Goal: Task Accomplishment & Management: Complete application form

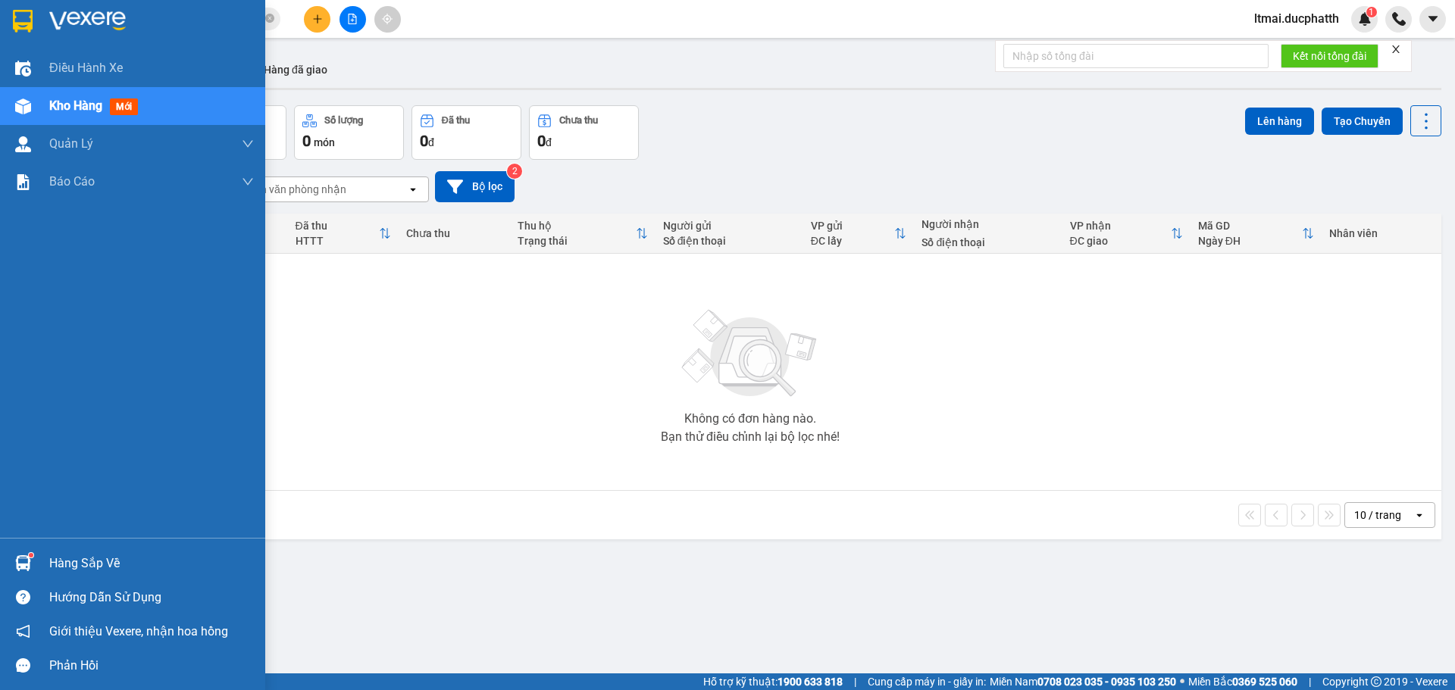
click at [17, 553] on div at bounding box center [23, 563] width 27 height 27
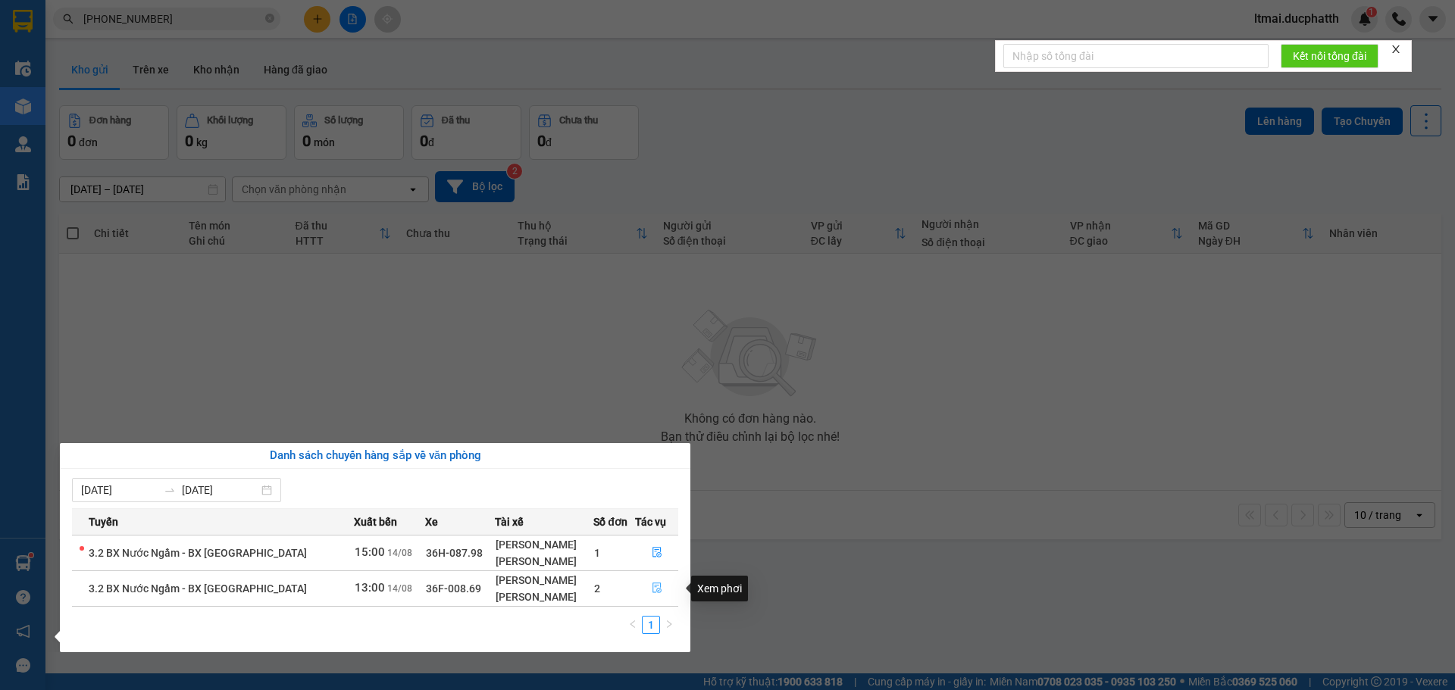
click at [658, 588] on icon "file-done" at bounding box center [656, 588] width 9 height 11
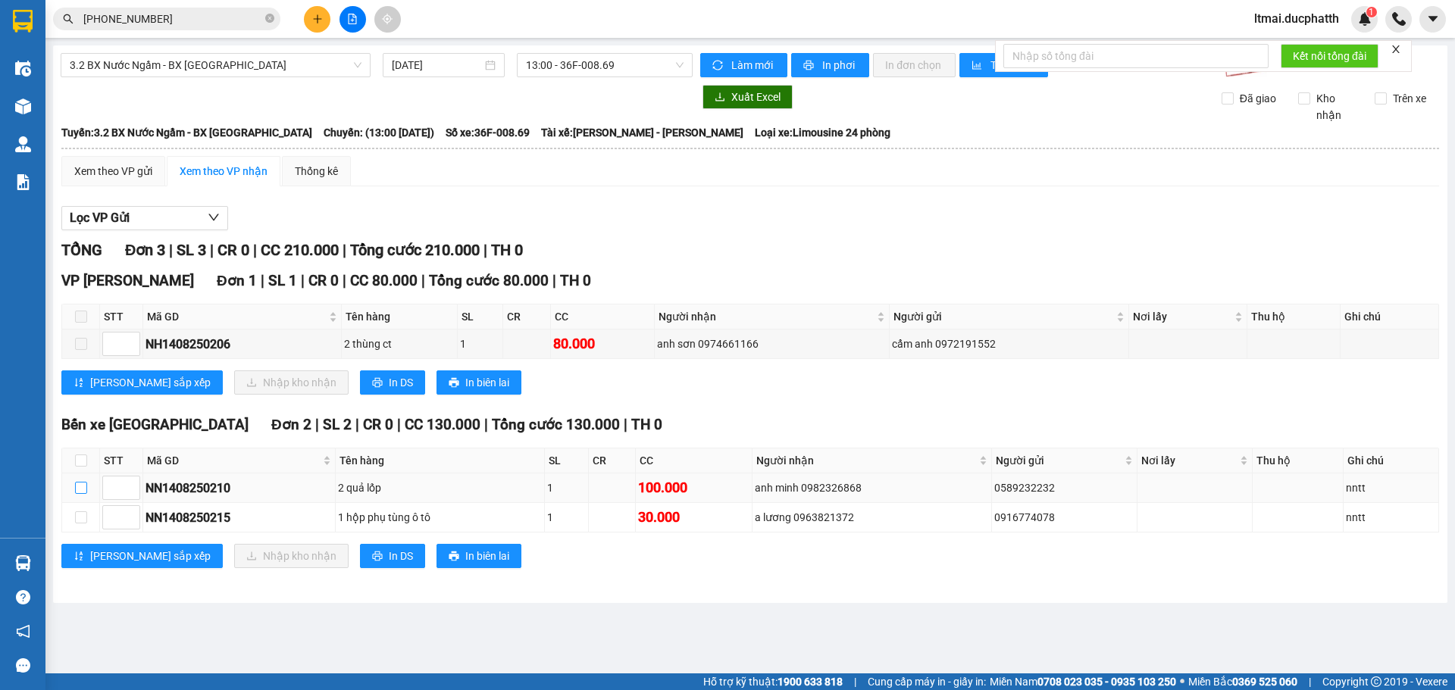
click at [81, 488] on input "checkbox" at bounding box center [81, 488] width 12 height 12
checkbox input "true"
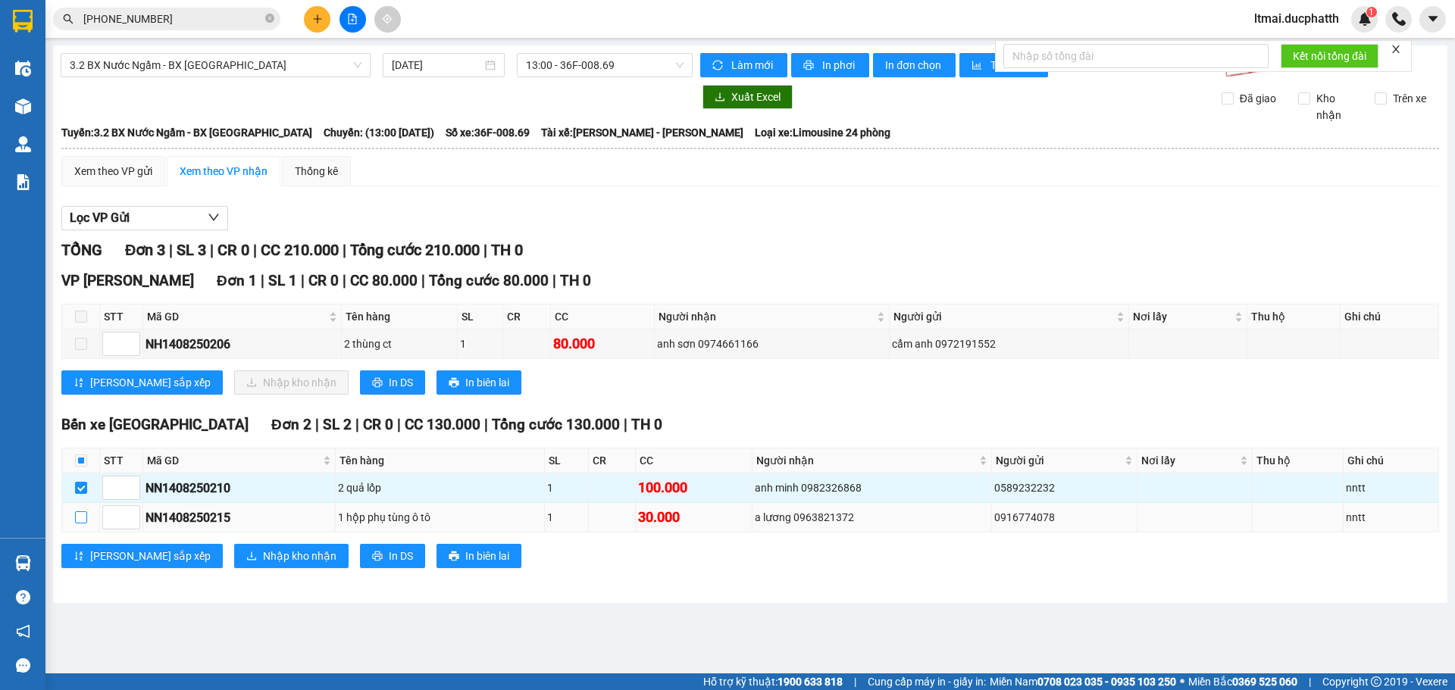
click at [85, 523] on input "checkbox" at bounding box center [81, 517] width 12 height 12
checkbox input "true"
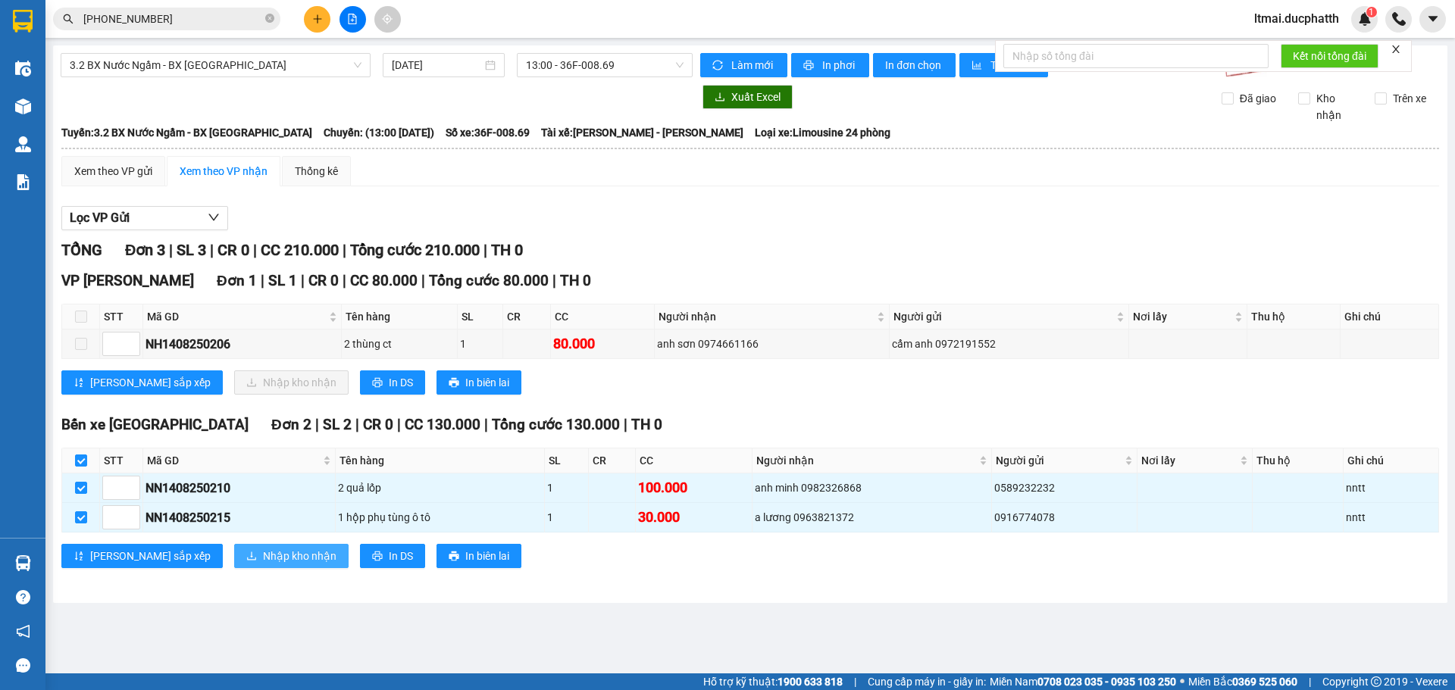
click at [263, 551] on span "Nhập kho nhận" at bounding box center [299, 556] width 73 height 17
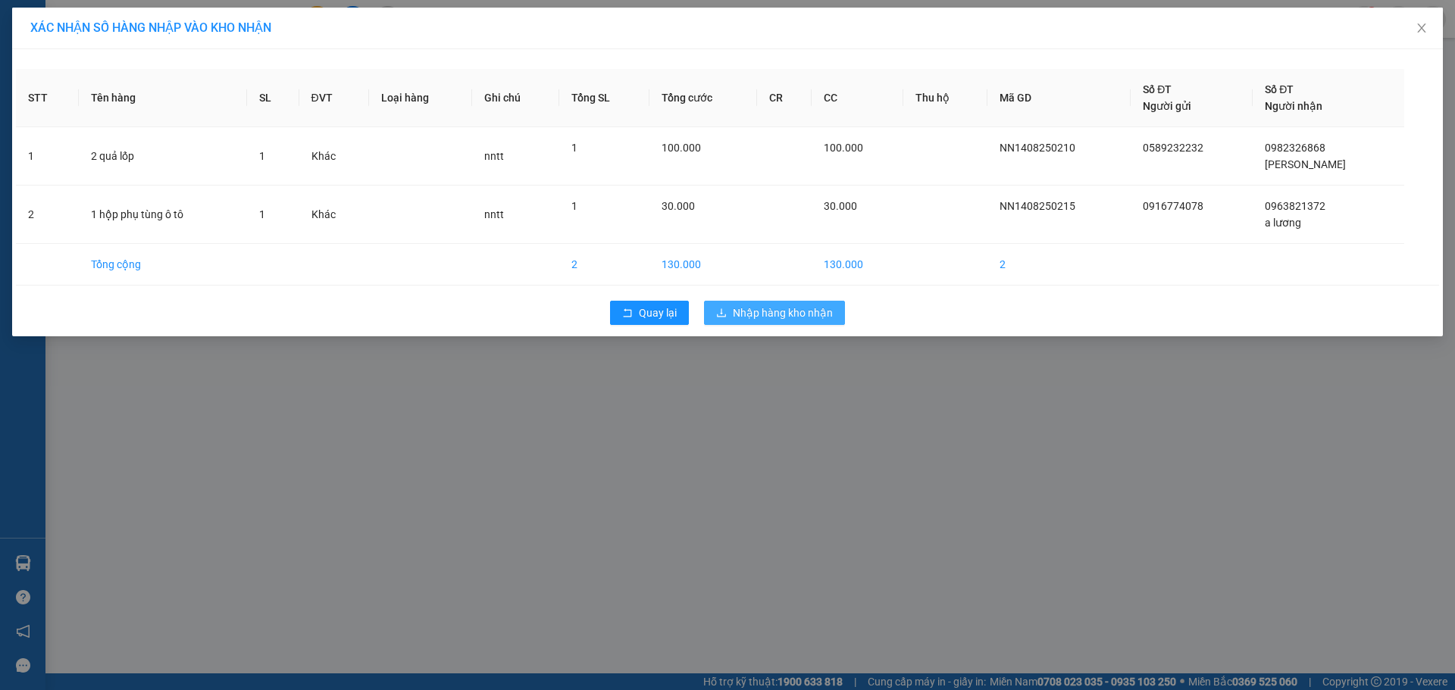
click at [765, 305] on span "Nhập hàng kho nhận" at bounding box center [783, 313] width 100 height 17
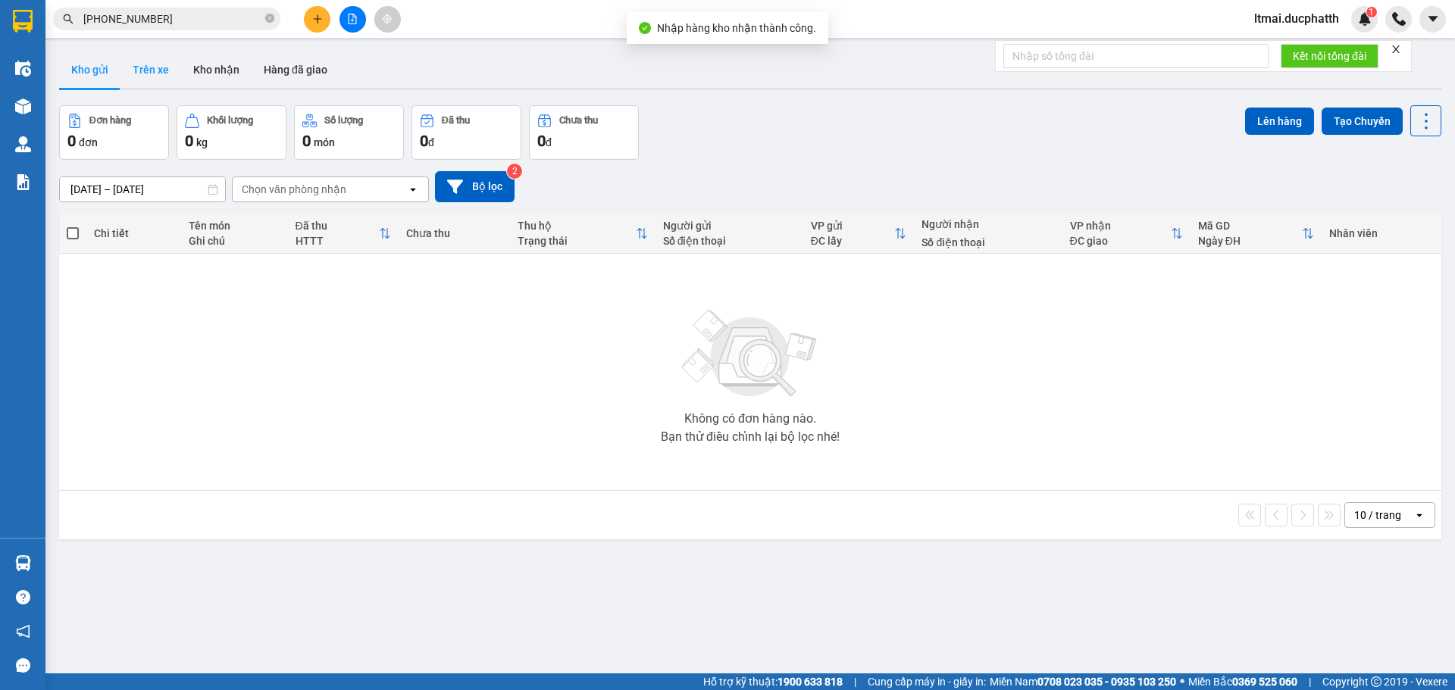
click at [161, 68] on button "Trên xe" at bounding box center [150, 70] width 61 height 36
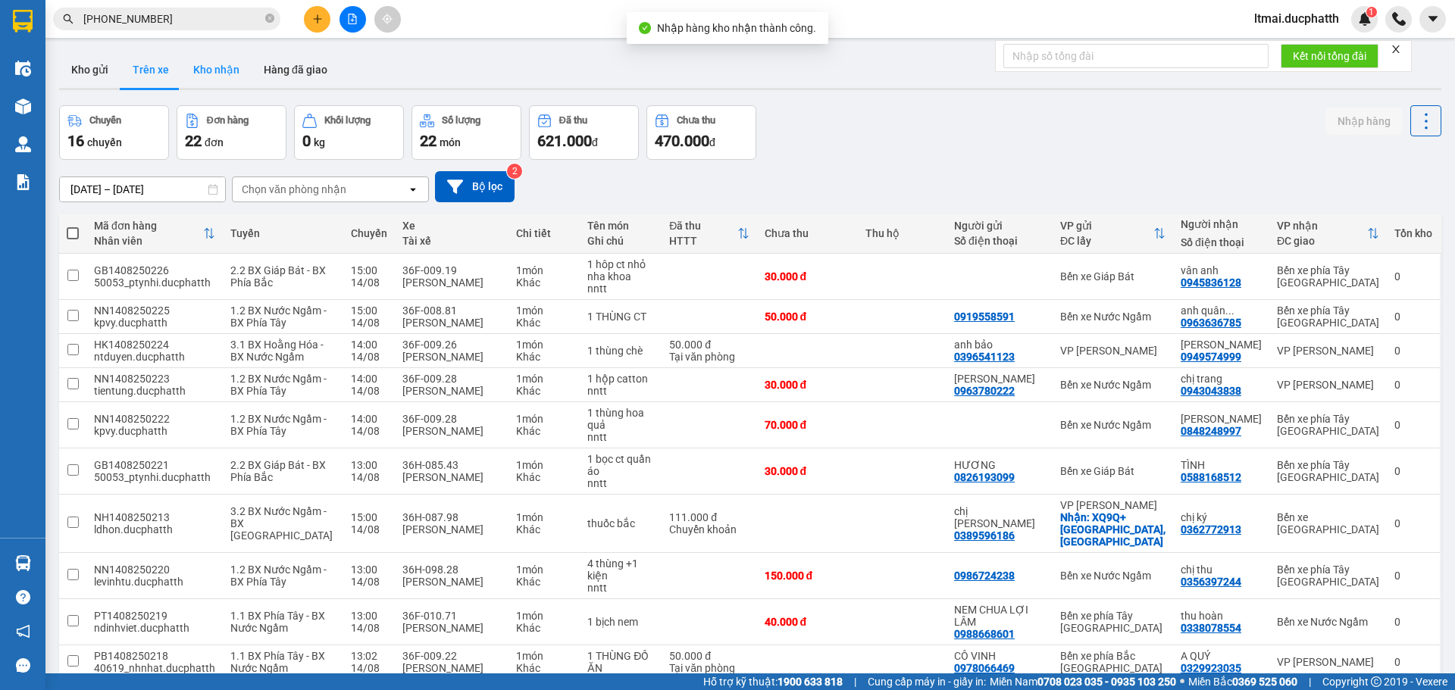
click at [217, 62] on button "Kho nhận" at bounding box center [216, 70] width 70 height 36
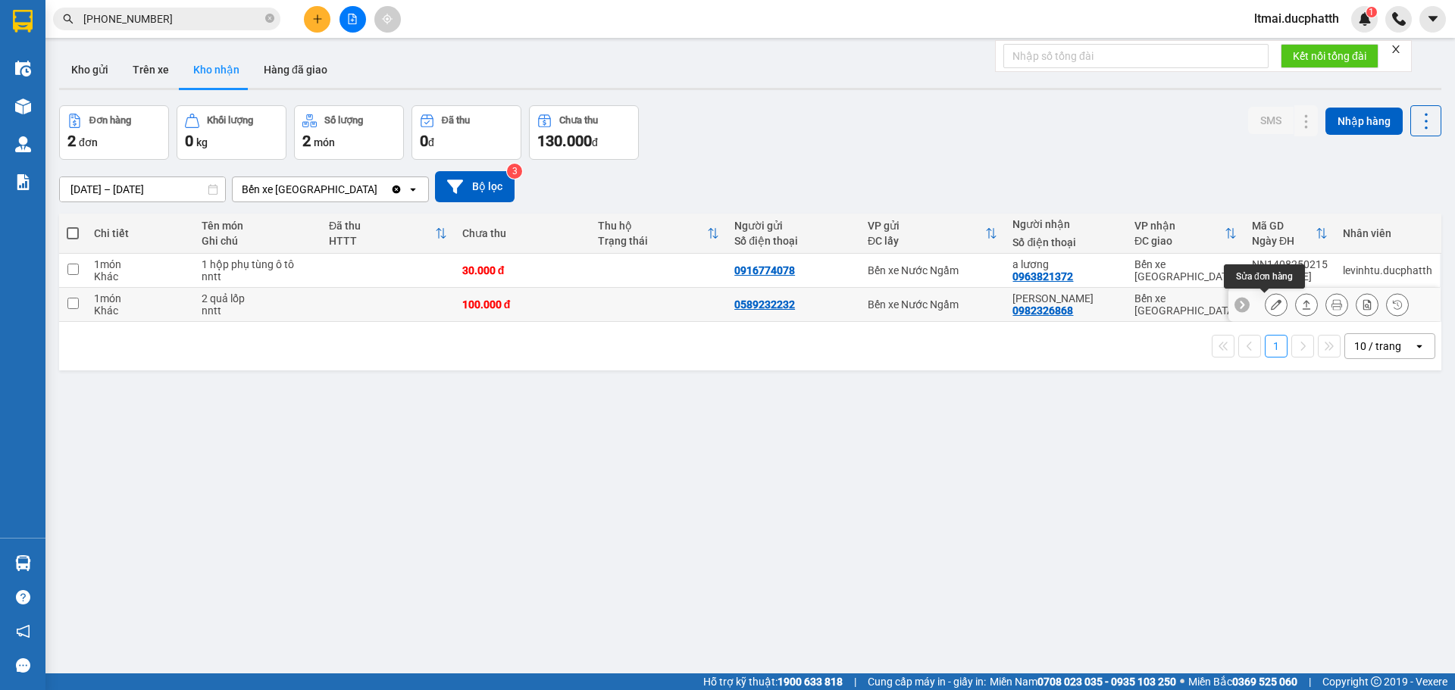
click at [1269, 311] on button at bounding box center [1275, 305] width 21 height 27
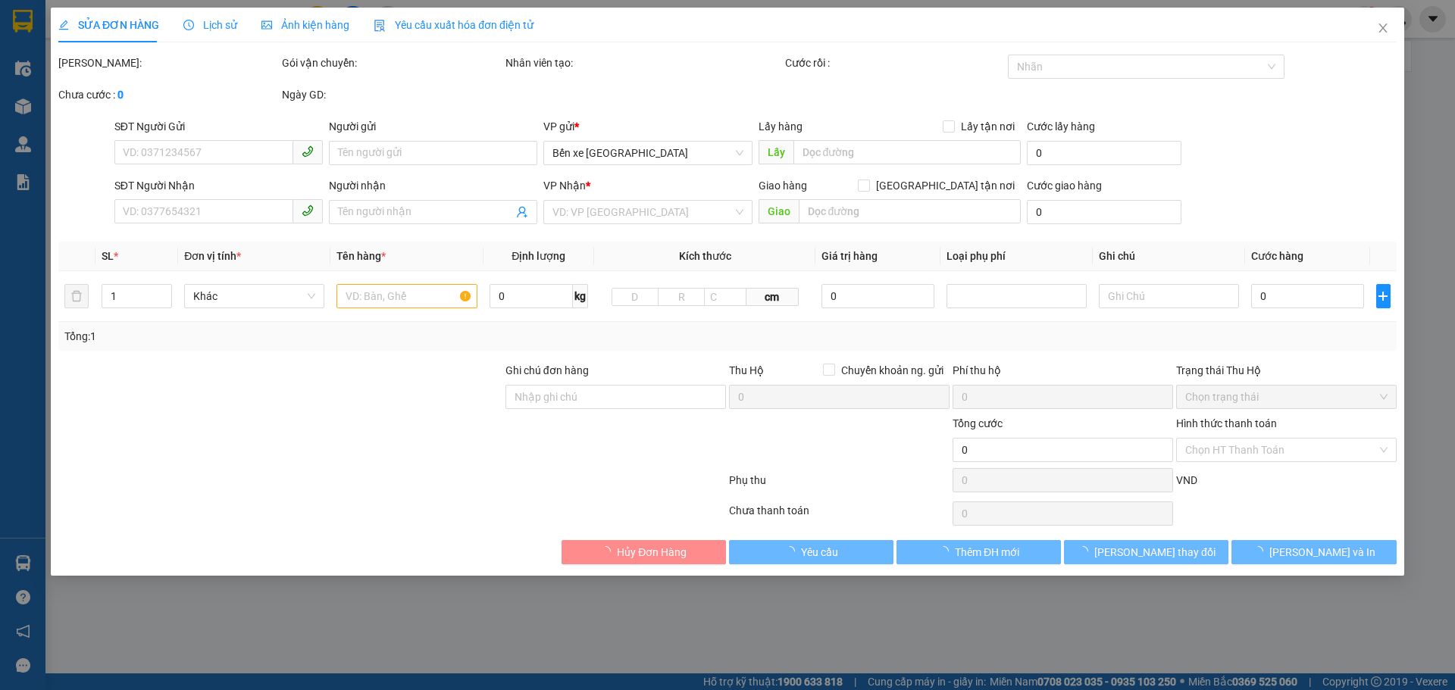
type input "0589232232"
type input "0982326868"
type input "[PERSON_NAME]"
type input "nntt"
type input "100.000"
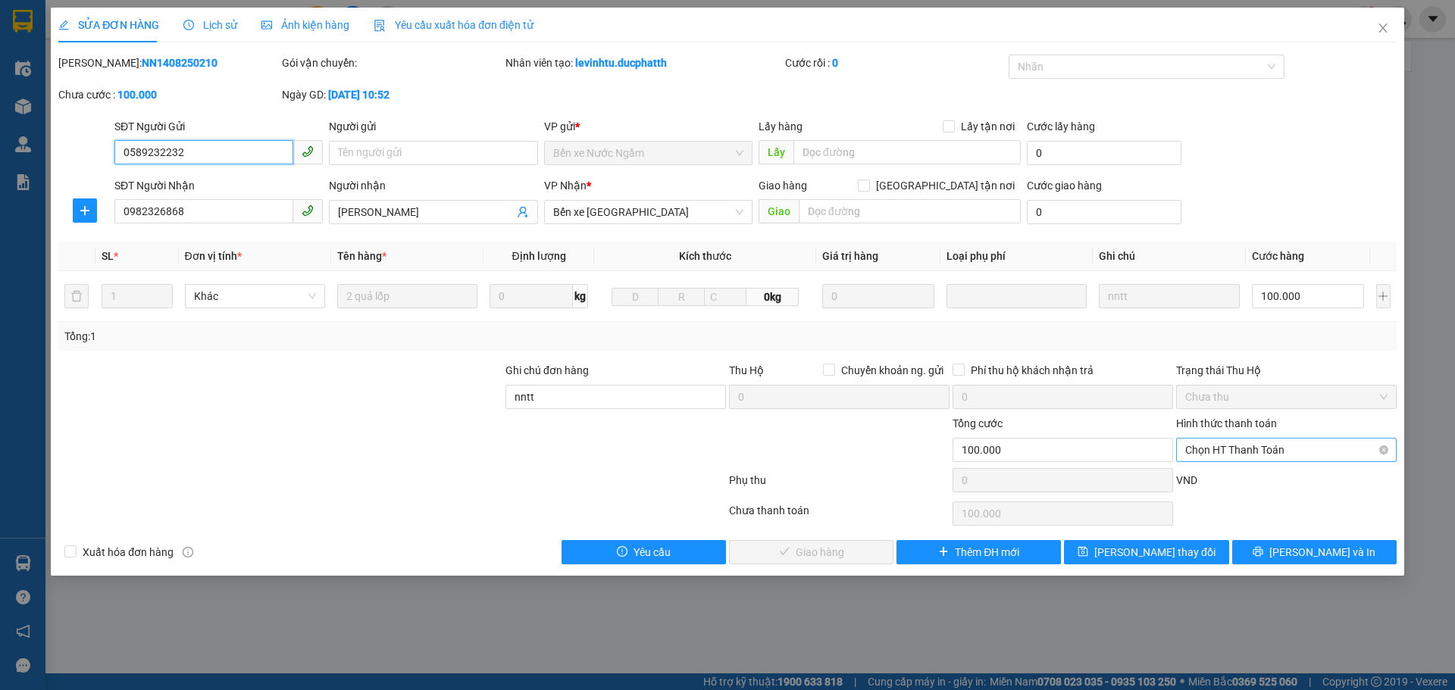
click at [1241, 452] on span "Chọn HT Thanh Toán" at bounding box center [1286, 450] width 202 height 23
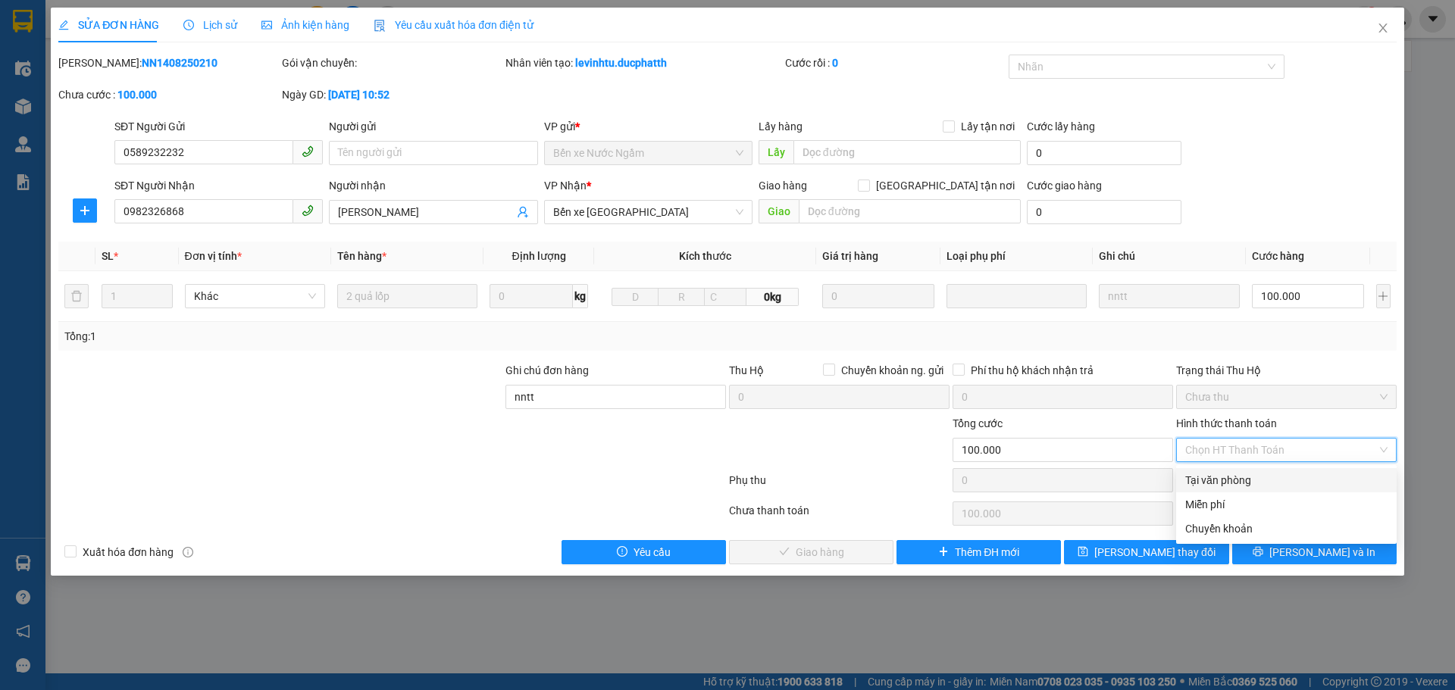
click at [1211, 477] on div "Tại văn phòng" at bounding box center [1286, 480] width 202 height 17
type input "0"
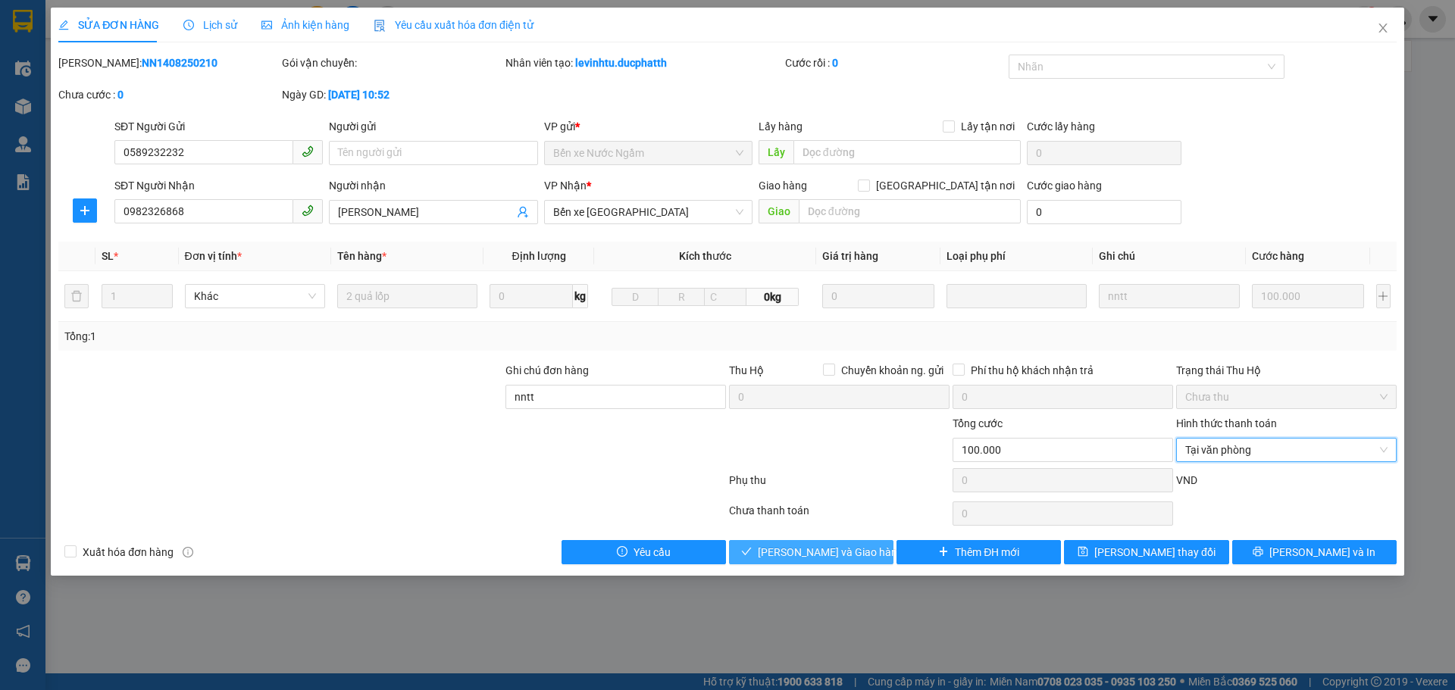
click at [861, 551] on button "[PERSON_NAME] và Giao hàng" at bounding box center [811, 552] width 164 height 24
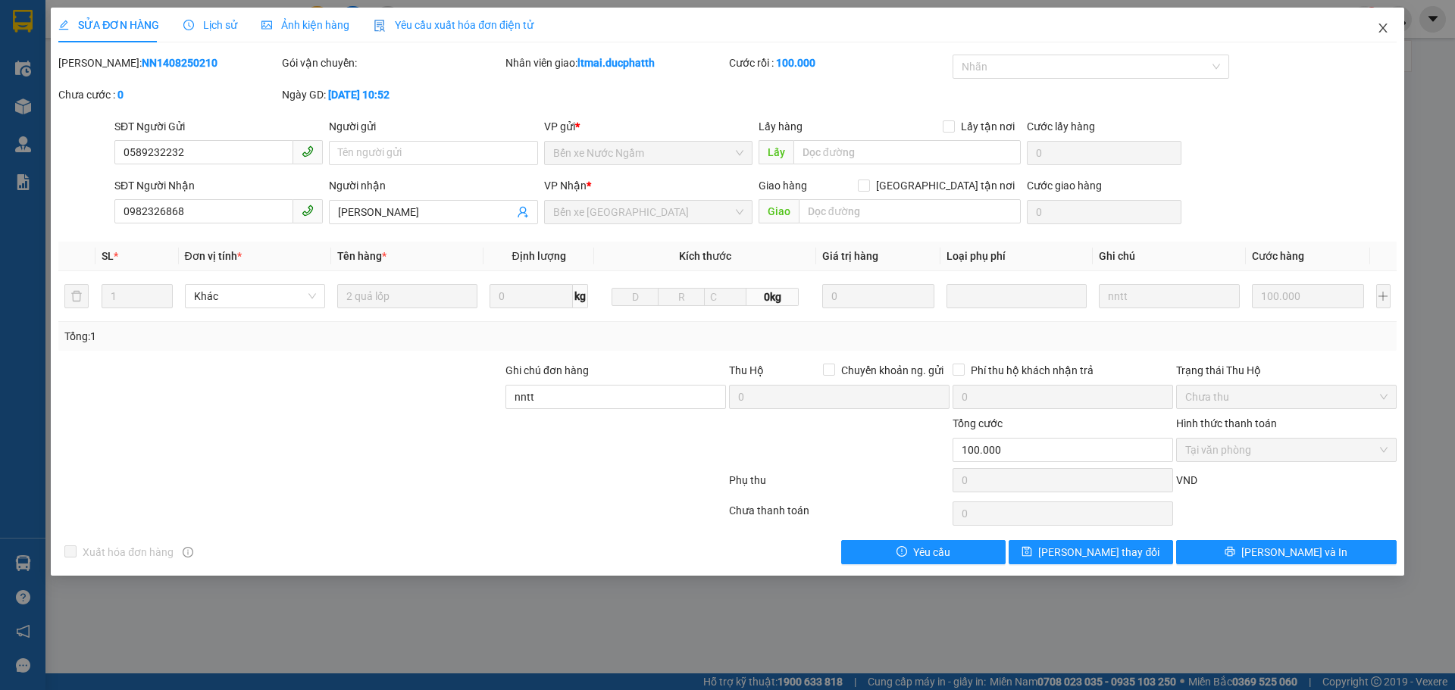
click at [1384, 29] on icon "close" at bounding box center [1383, 28] width 12 height 12
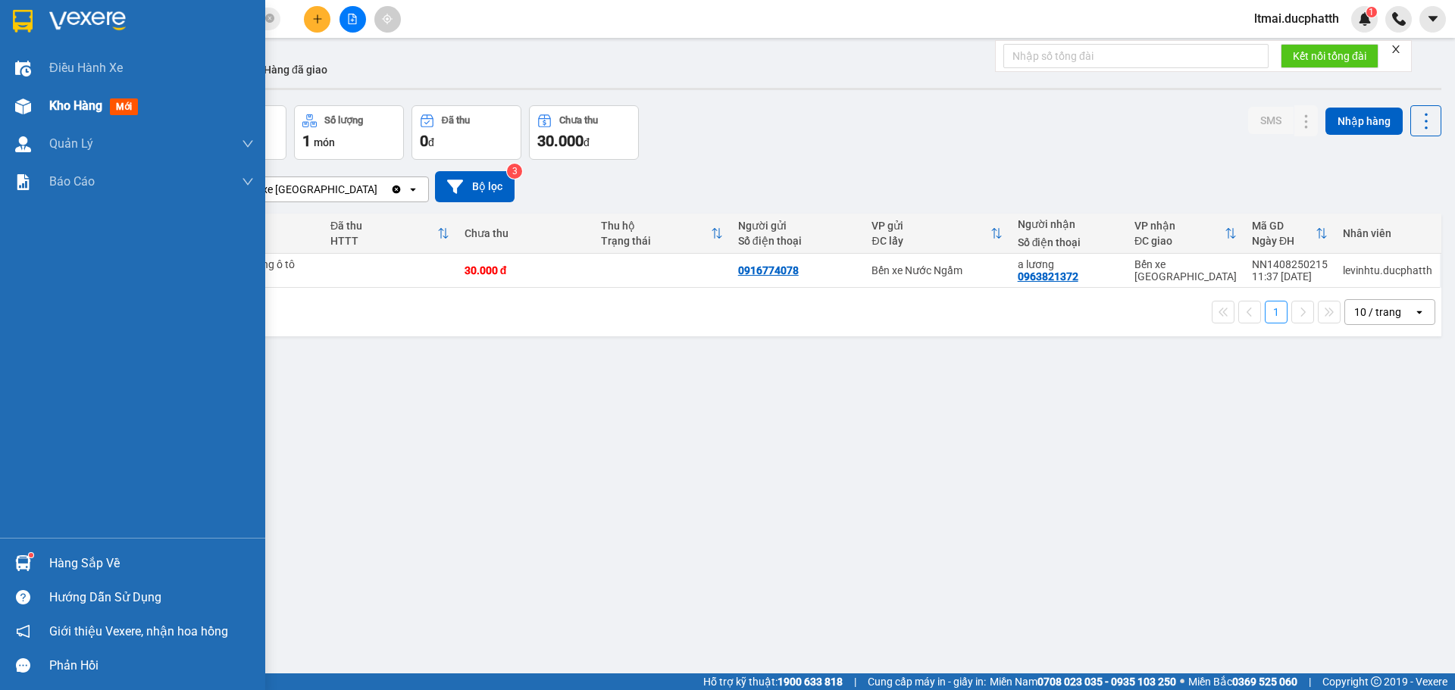
click at [36, 109] on div "Kho hàng mới" at bounding box center [132, 106] width 265 height 38
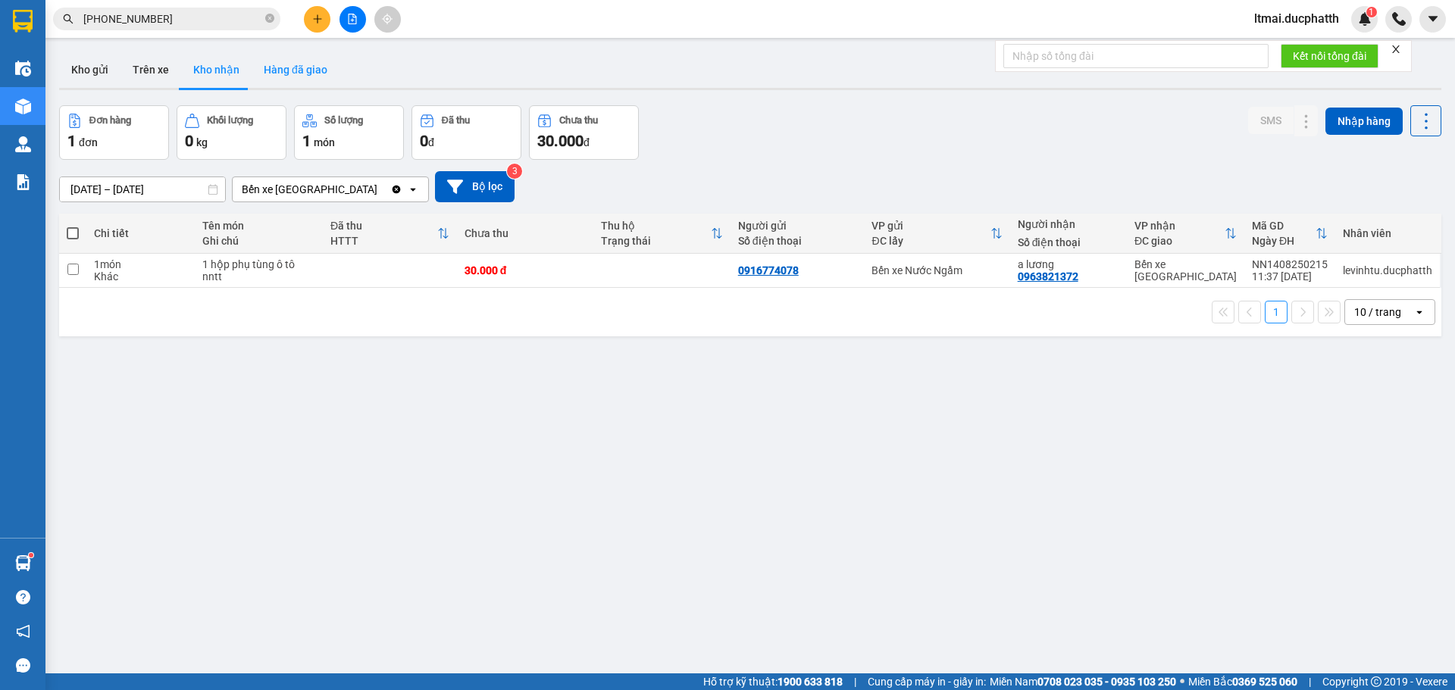
click at [270, 72] on button "Hàng đã giao" at bounding box center [296, 70] width 88 height 36
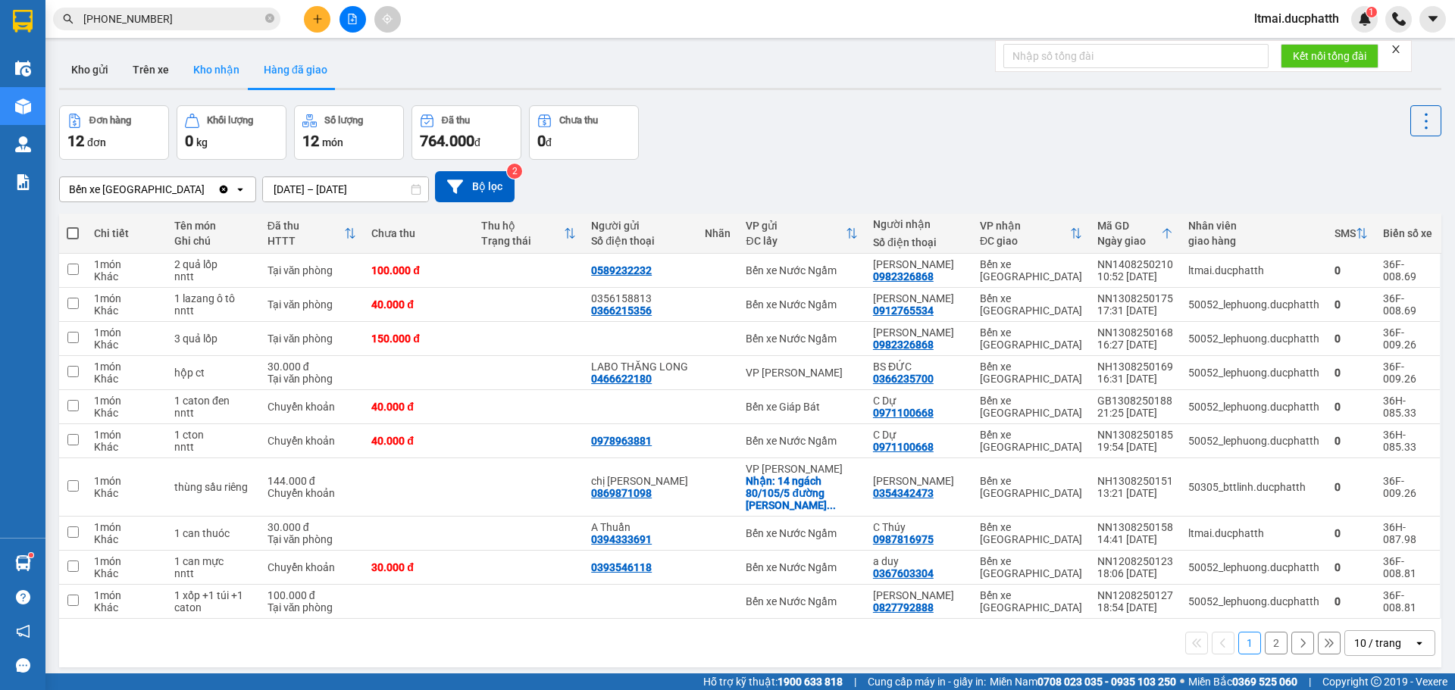
click at [208, 64] on button "Kho nhận" at bounding box center [216, 70] width 70 height 36
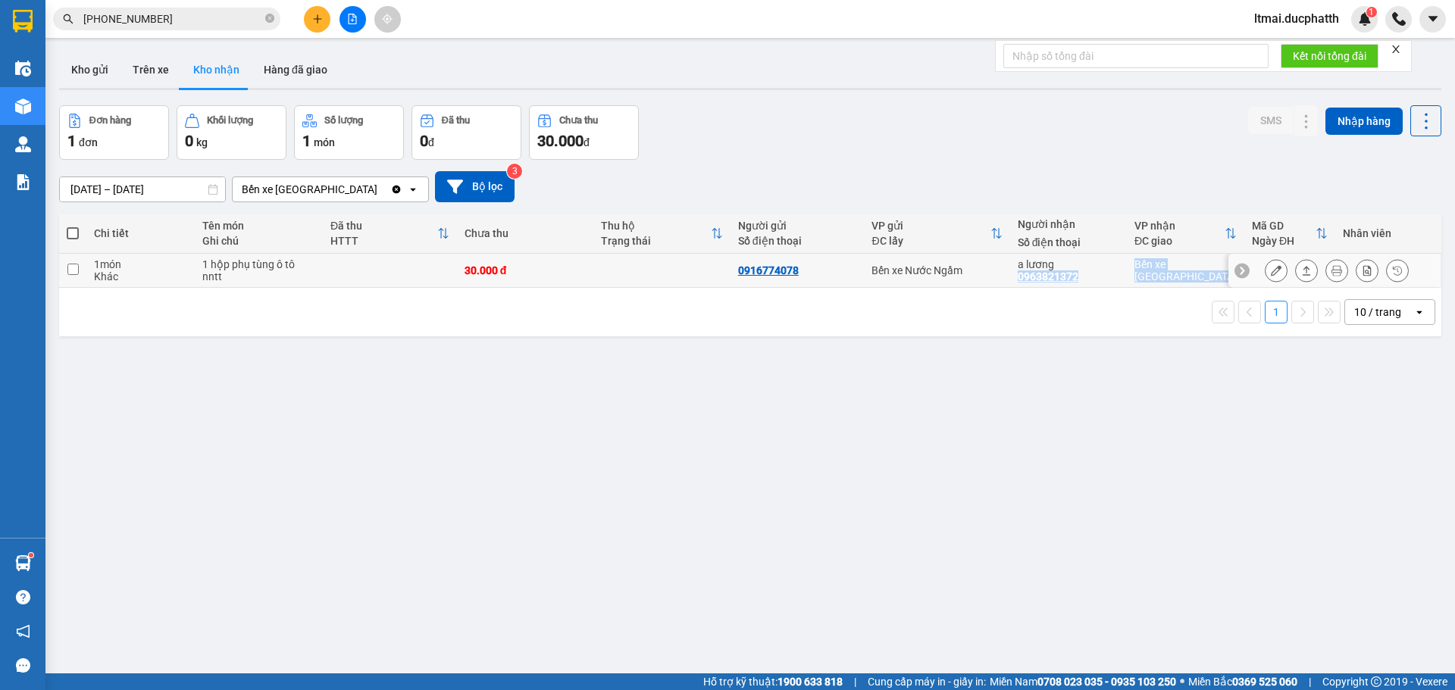
drag, startPoint x: 1016, startPoint y: 275, endPoint x: 1105, endPoint y: 287, distance: 90.2
click at [1105, 287] on div "Chi tiết Tên món Ghi chú Đã thu HTTT Chưa thu Thu hộ Trạng thái Người gửi Số đi…" at bounding box center [750, 275] width 1382 height 123
click at [1054, 278] on div "0963821372" at bounding box center [1048, 276] width 61 height 12
drag, startPoint x: 1015, startPoint y: 276, endPoint x: 1075, endPoint y: 283, distance: 60.2
click at [1075, 283] on td "a lương 0963821372" at bounding box center [1068, 271] width 117 height 34
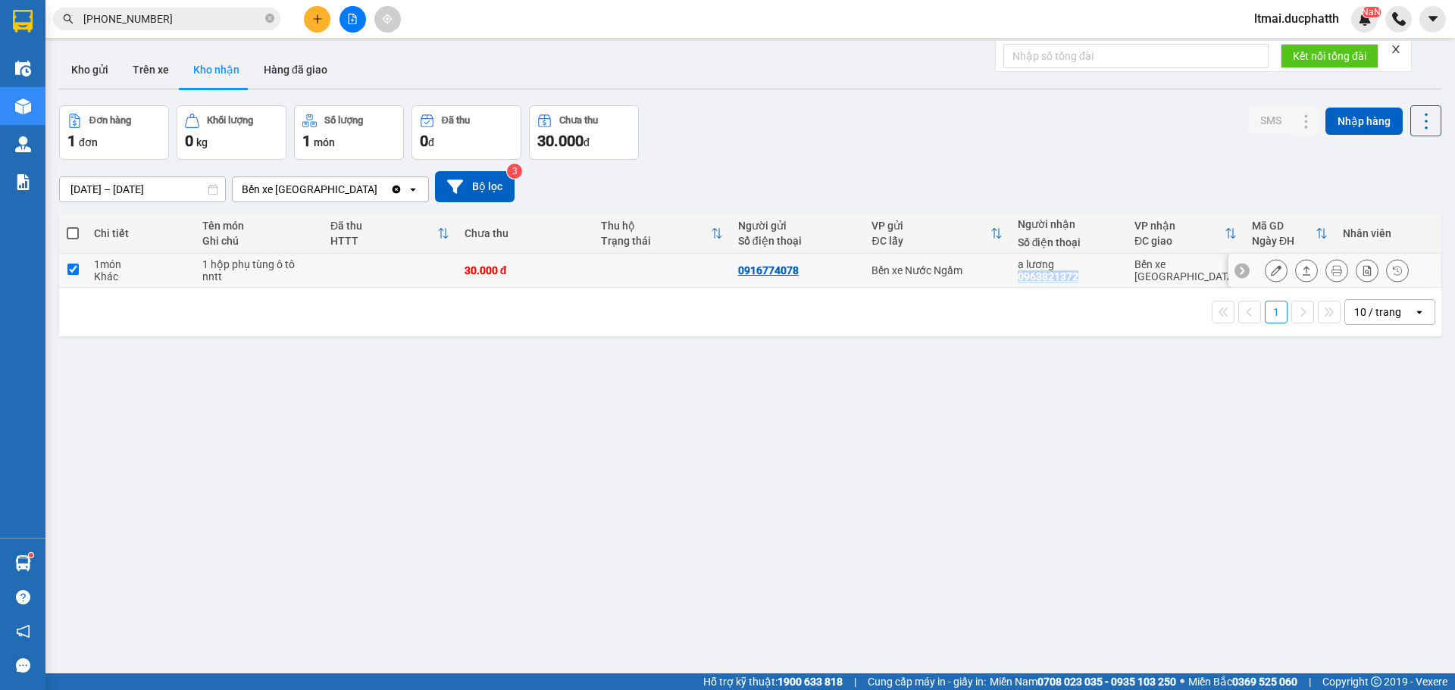
checkbox input "true"
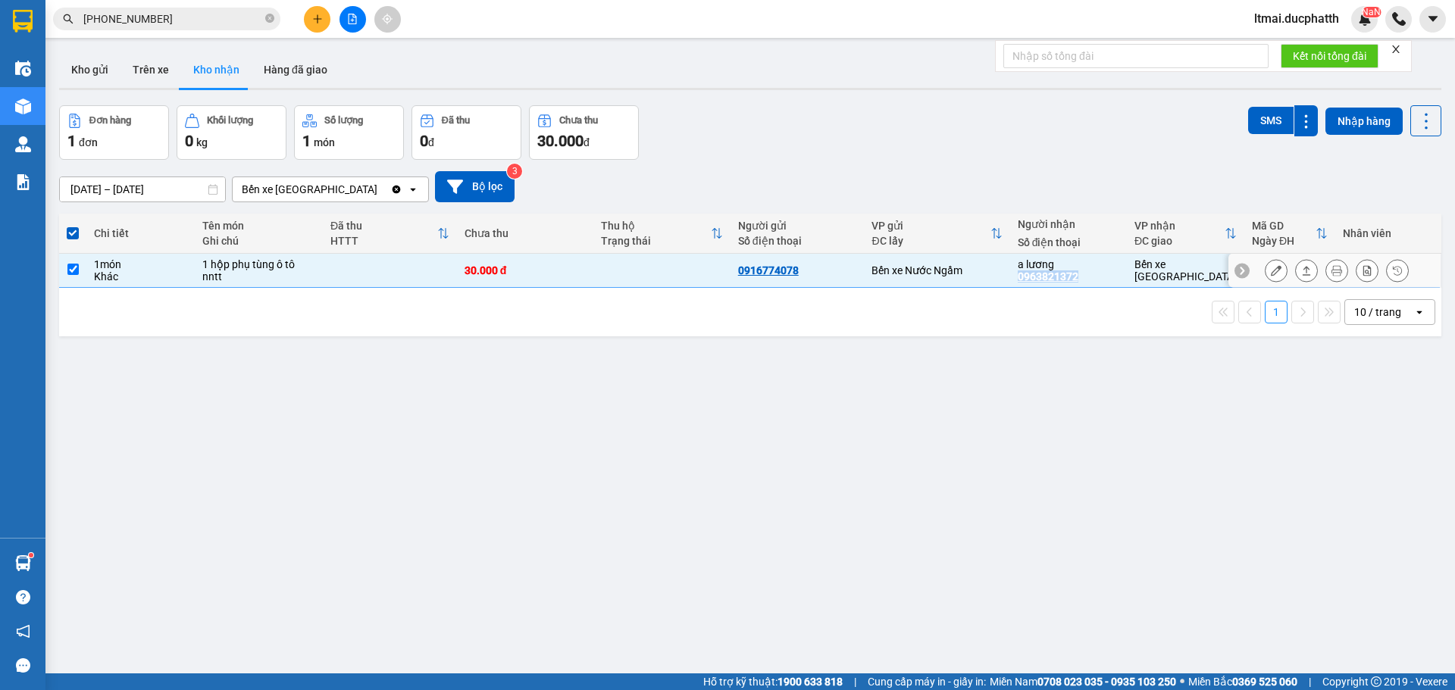
copy div "0963821372"
